Goal: Task Accomplishment & Management: Use online tool/utility

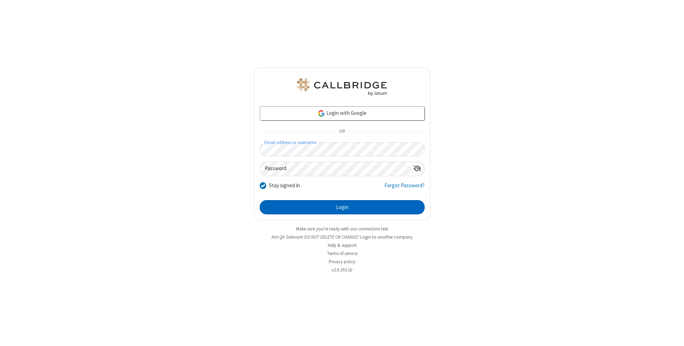
click at [342, 207] on button "Login" at bounding box center [342, 207] width 165 height 14
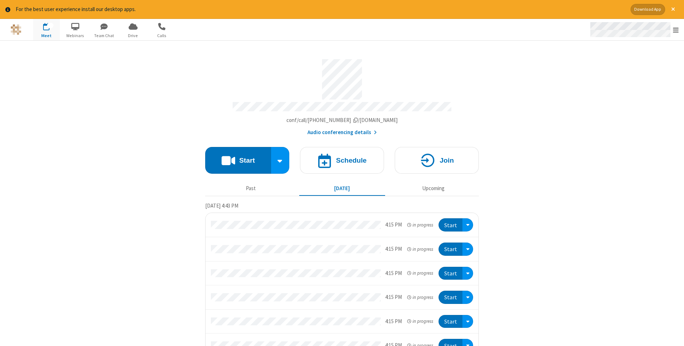
click at [676, 30] on span "Open menu" at bounding box center [676, 29] width 6 height 7
click at [133, 35] on span "Drive" at bounding box center [133, 35] width 27 height 6
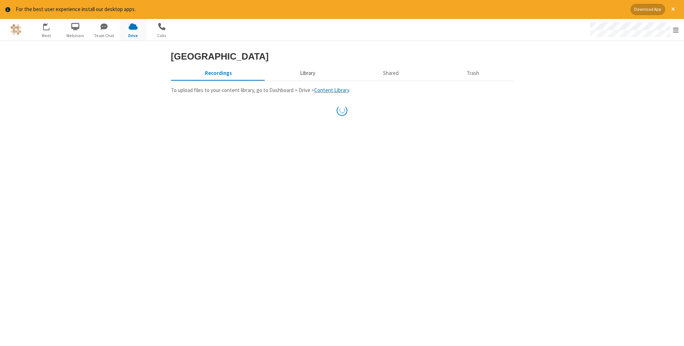
click at [306, 80] on button "Library" at bounding box center [307, 74] width 83 height 14
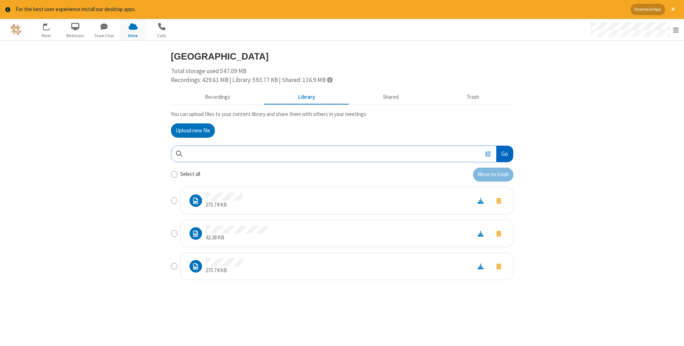
click at [504, 154] on button "Go" at bounding box center [504, 154] width 16 height 16
click at [193, 130] on button "Upload new file" at bounding box center [193, 130] width 44 height 14
